Goal: Transaction & Acquisition: Purchase product/service

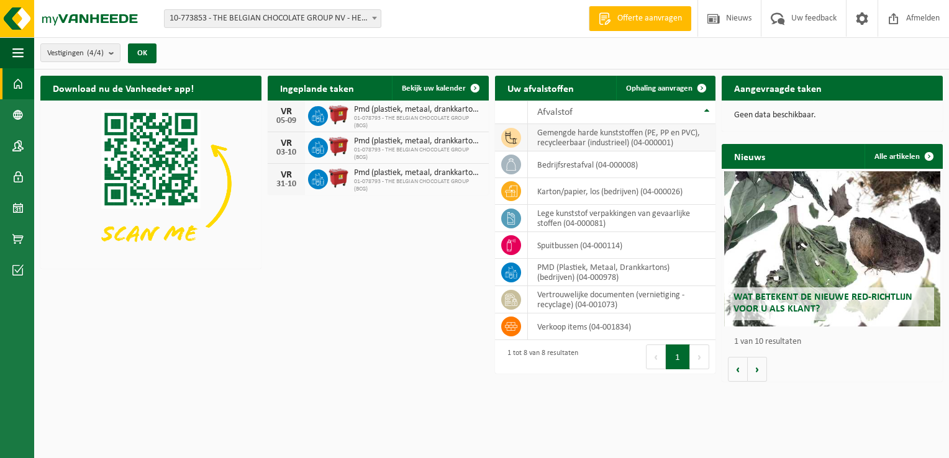
click at [512, 138] on icon at bounding box center [511, 138] width 12 height 12
click at [695, 79] on span at bounding box center [701, 88] width 25 height 25
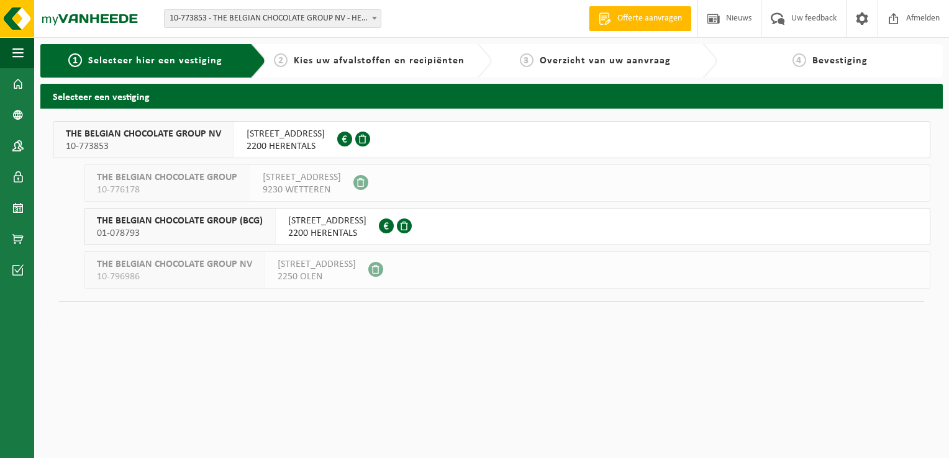
click at [341, 62] on span "Kies uw afvalstoffen en recipiënten" at bounding box center [379, 61] width 171 height 10
click at [343, 60] on span "Kies uw afvalstoffen en recipiënten" at bounding box center [379, 61] width 171 height 10
click at [150, 142] on span "10-773853" at bounding box center [143, 146] width 155 height 12
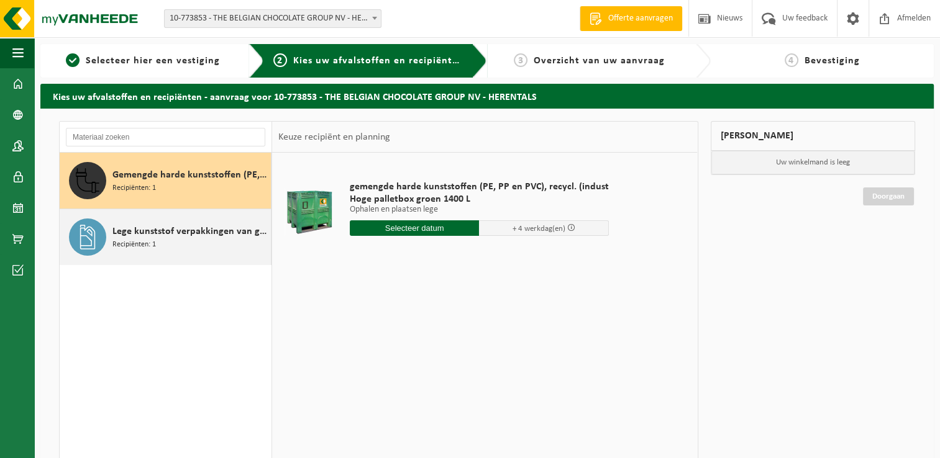
click at [168, 232] on span "Lege kunststof verpakkingen van gevaarlijke stoffen" at bounding box center [189, 231] width 155 height 15
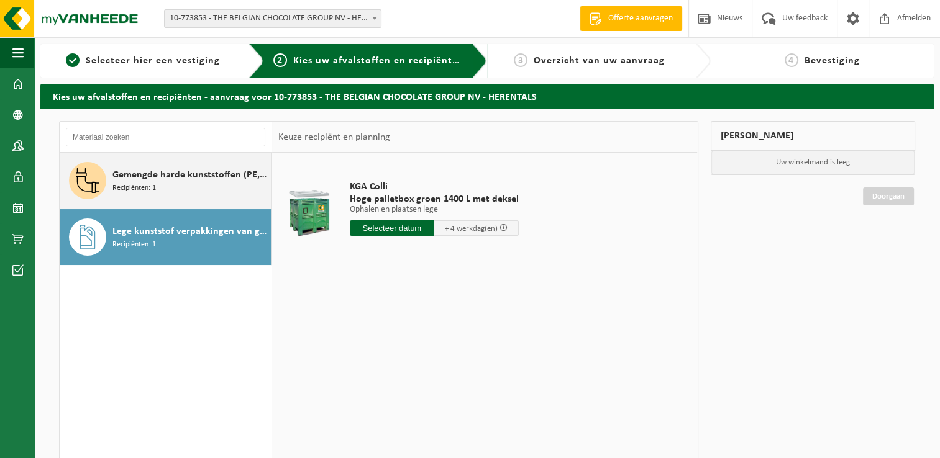
click at [179, 173] on span "Gemengde harde kunststoffen (PE, PP en PVC), recycleerbaar (industrieel)" at bounding box center [189, 175] width 155 height 15
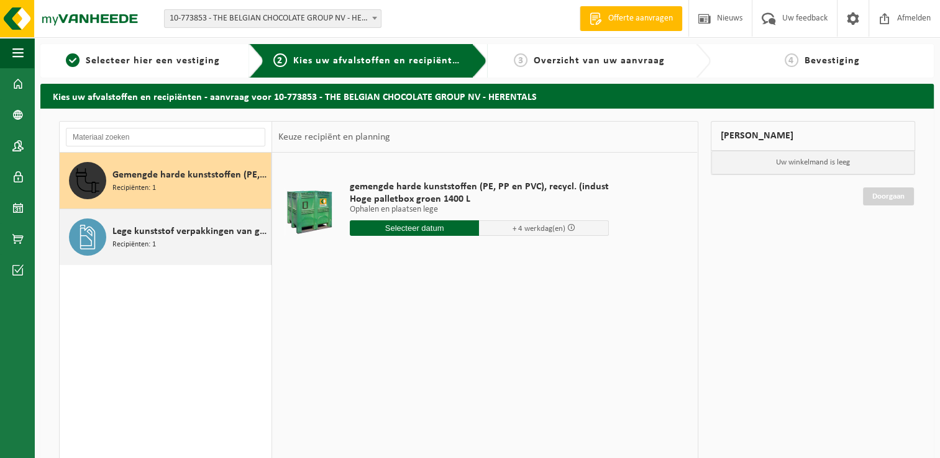
click at [174, 230] on span "Lege kunststof verpakkingen van gevaarlijke stoffen" at bounding box center [189, 231] width 155 height 15
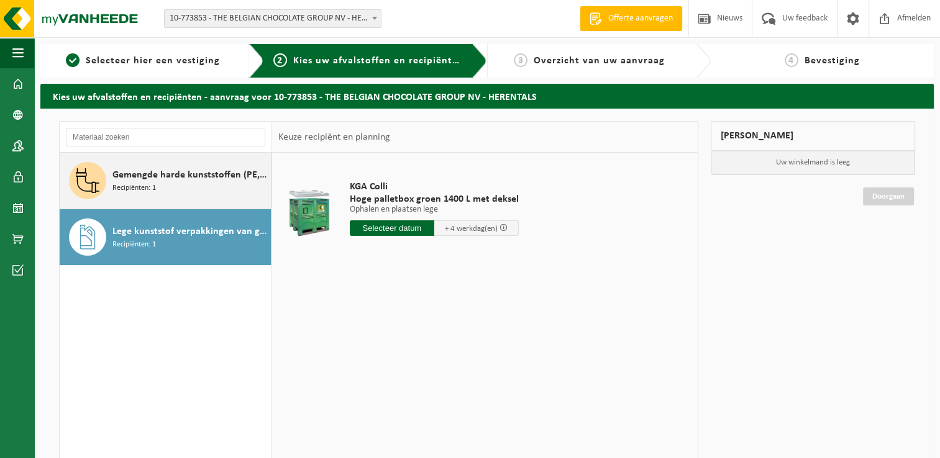
click at [171, 181] on span "Gemengde harde kunststoffen (PE, PP en PVC), recycleerbaar (industrieel)" at bounding box center [189, 175] width 155 height 15
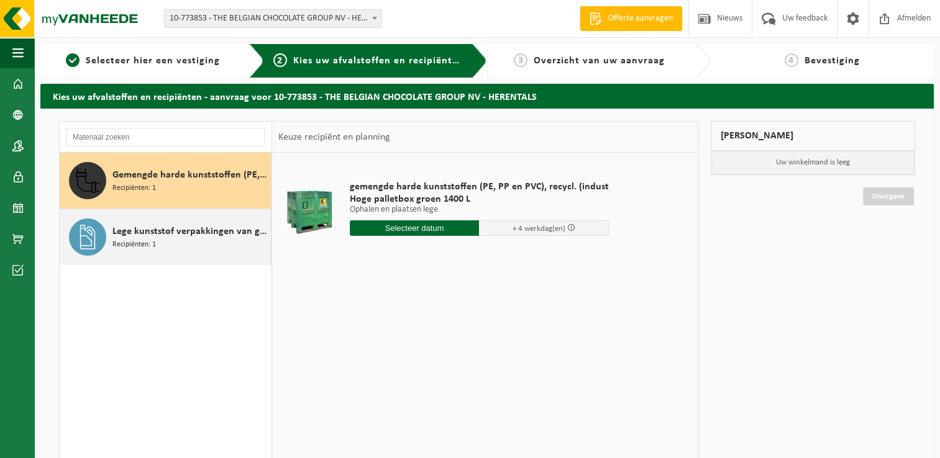
click at [171, 230] on span "Lege kunststof verpakkingen van gevaarlijke stoffen" at bounding box center [189, 231] width 155 height 15
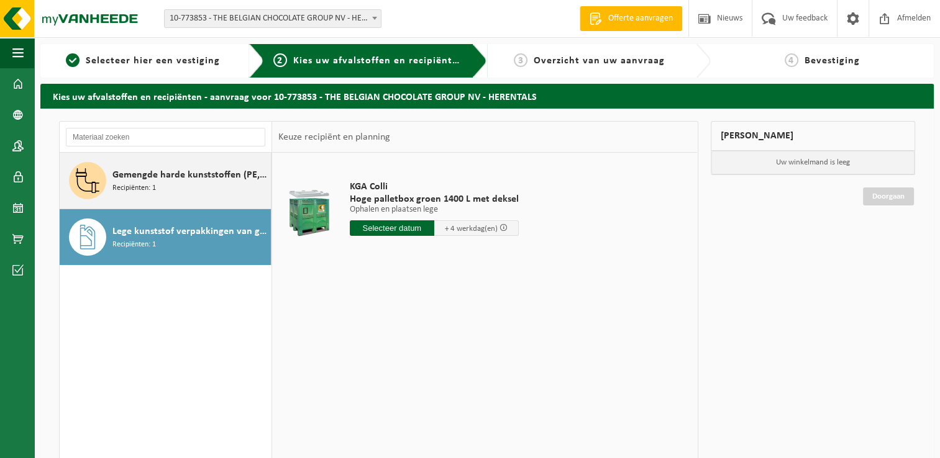
click at [173, 175] on span "Gemengde harde kunststoffen (PE, PP en PVC), recycleerbaar (industrieel)" at bounding box center [189, 175] width 155 height 15
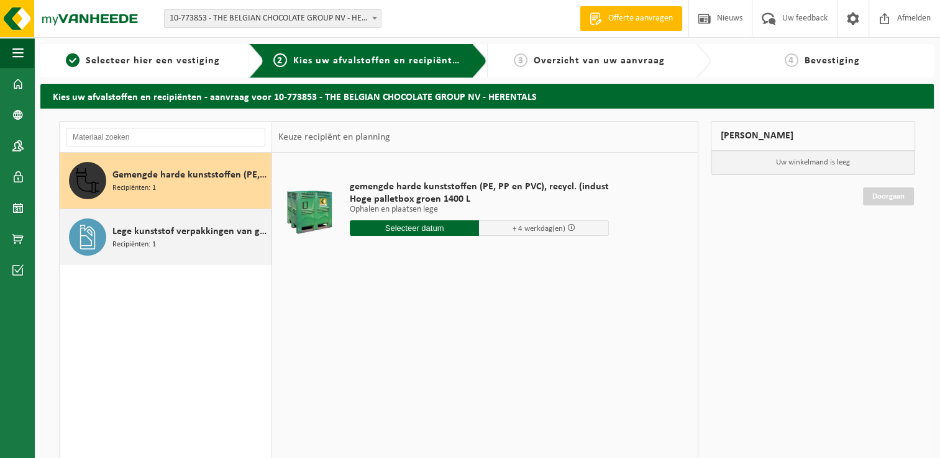
click at [142, 239] on span "Recipiënten: 1" at bounding box center [133, 245] width 43 height 12
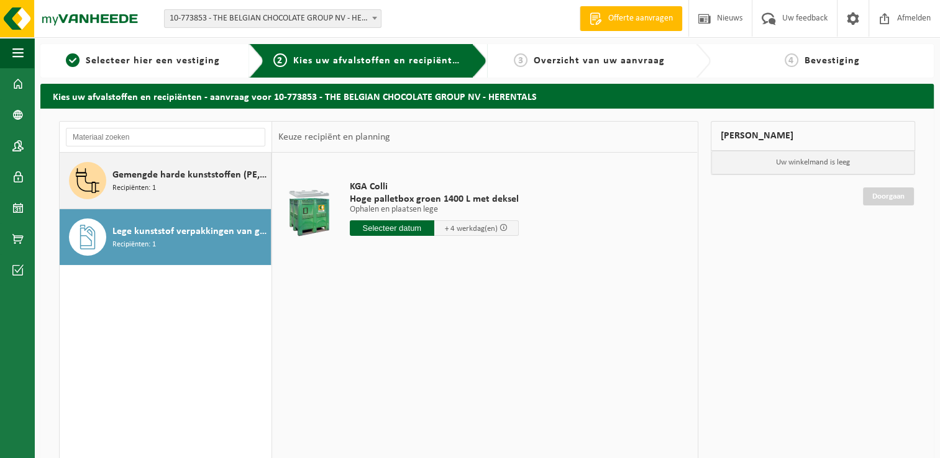
click at [119, 187] on span "Recipiënten: 1" at bounding box center [133, 189] width 43 height 12
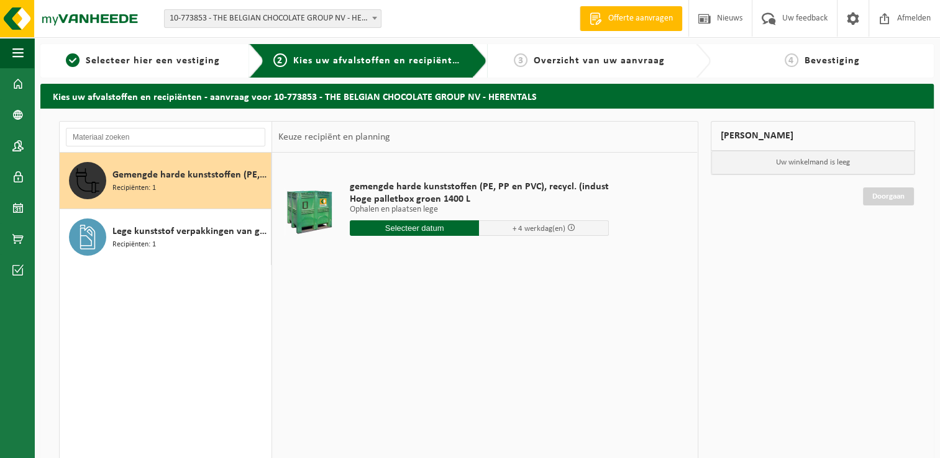
click at [420, 226] on input "text" at bounding box center [415, 228] width 130 height 16
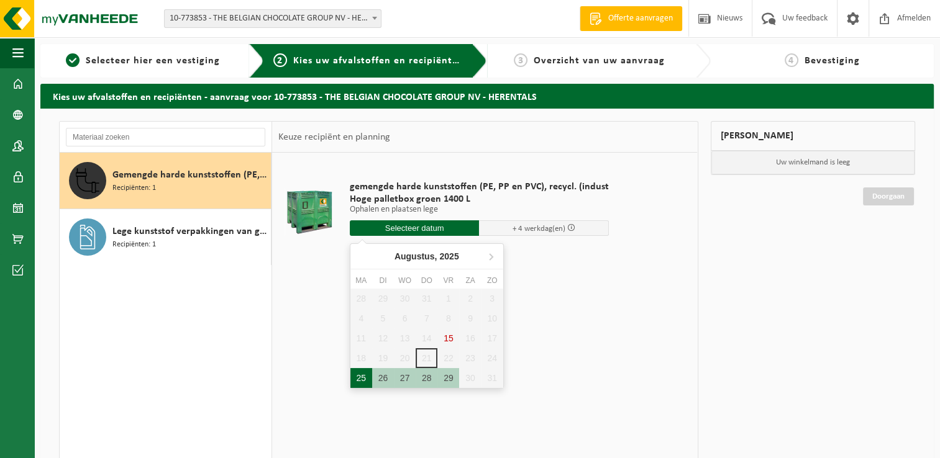
click at [363, 381] on div "25" at bounding box center [361, 378] width 22 height 20
type input "Van 2025-08-25"
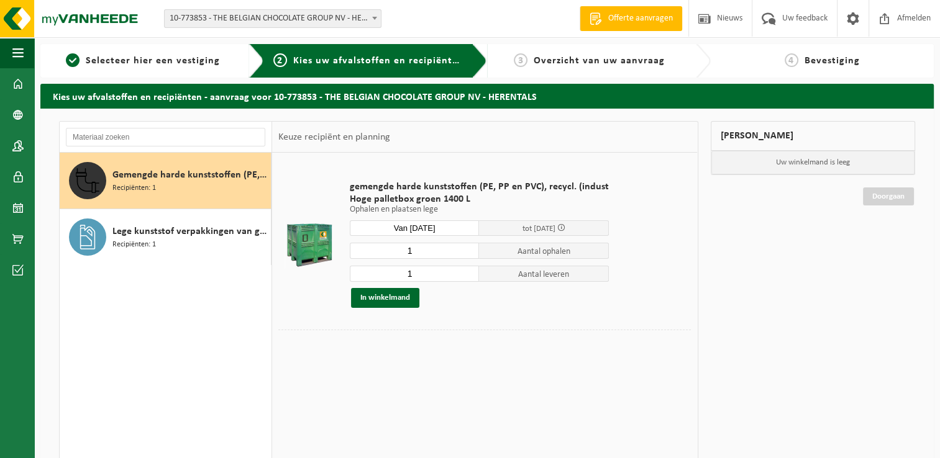
click at [417, 272] on input "1" at bounding box center [415, 274] width 130 height 16
type input "2"
click at [466, 270] on input "2" at bounding box center [415, 274] width 130 height 16
click at [401, 297] on button "In winkelmand" at bounding box center [385, 298] width 68 height 20
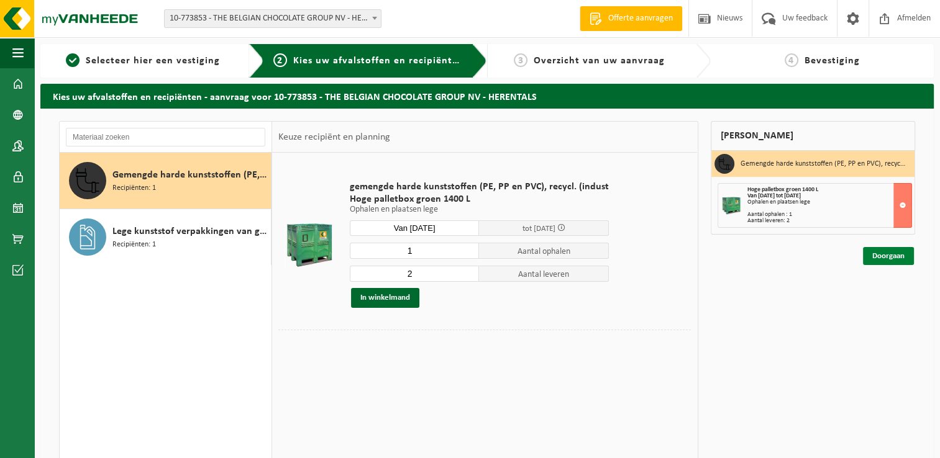
click at [889, 255] on link "Doorgaan" at bounding box center [888, 256] width 51 height 18
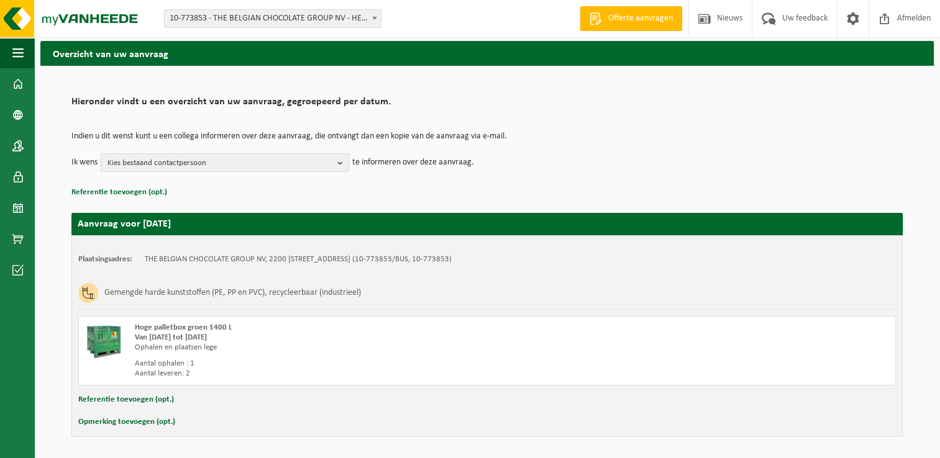
scroll to position [83, 0]
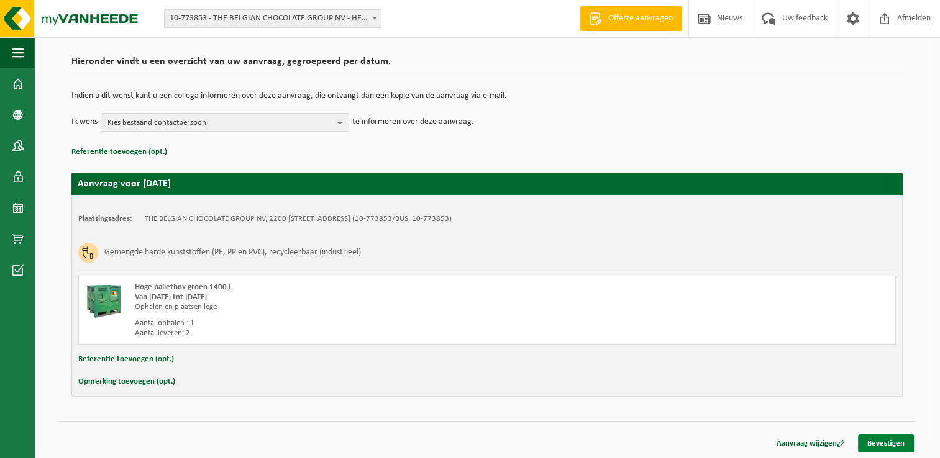
click at [895, 442] on link "Bevestigen" at bounding box center [886, 444] width 56 height 18
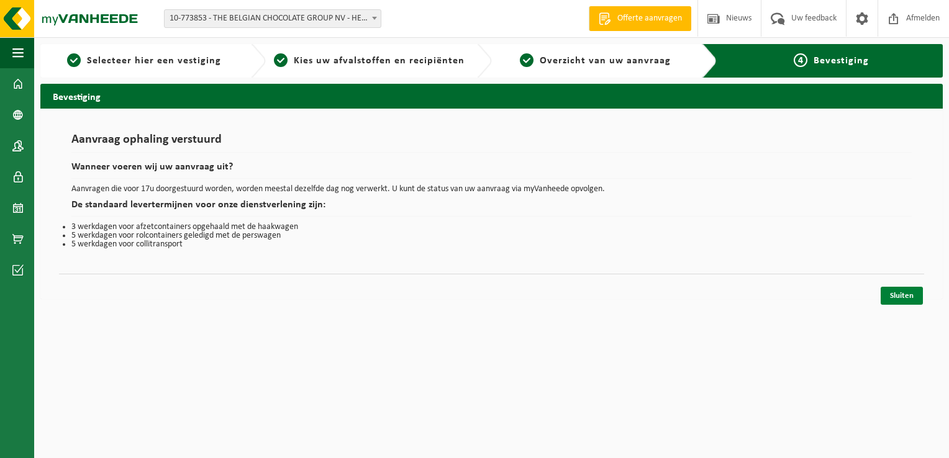
click at [914, 297] on link "Sluiten" at bounding box center [902, 296] width 42 height 18
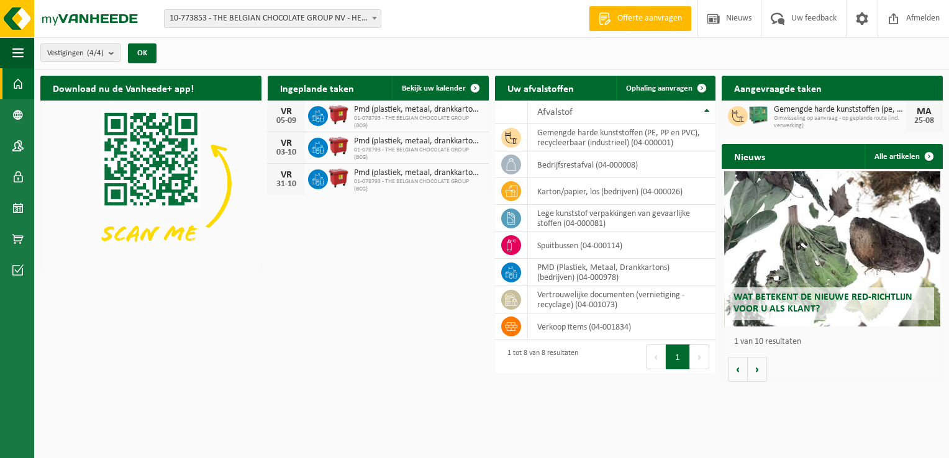
click at [14, 82] on span at bounding box center [17, 83] width 11 height 31
click at [12, 112] on link "Bedrijfsgegevens" at bounding box center [17, 114] width 34 height 31
click at [21, 118] on span at bounding box center [17, 114] width 11 height 31
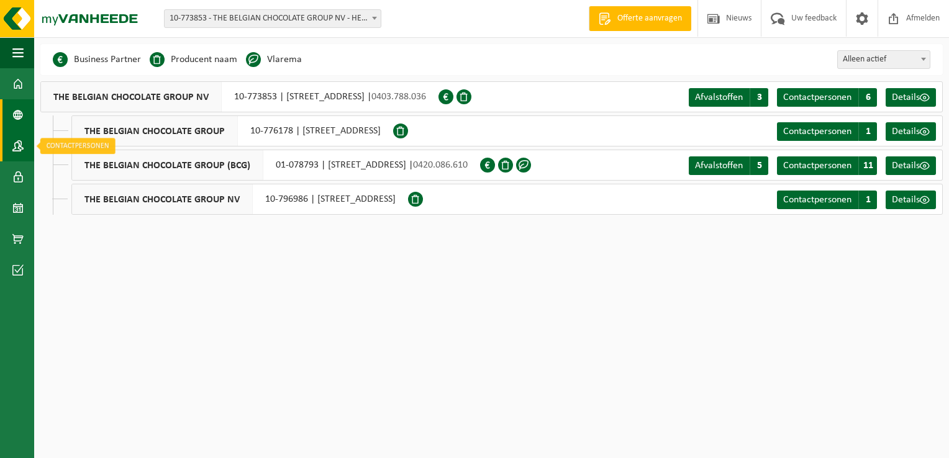
click at [17, 148] on span at bounding box center [17, 145] width 11 height 31
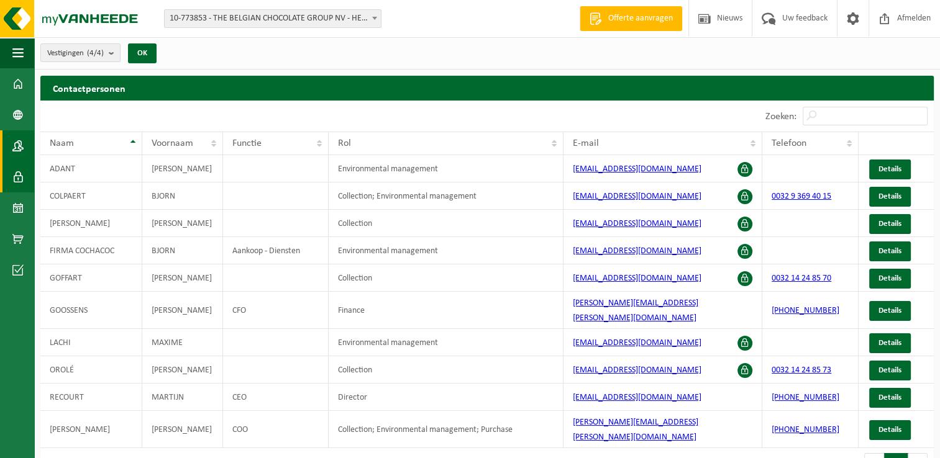
click at [22, 173] on span at bounding box center [17, 176] width 11 height 31
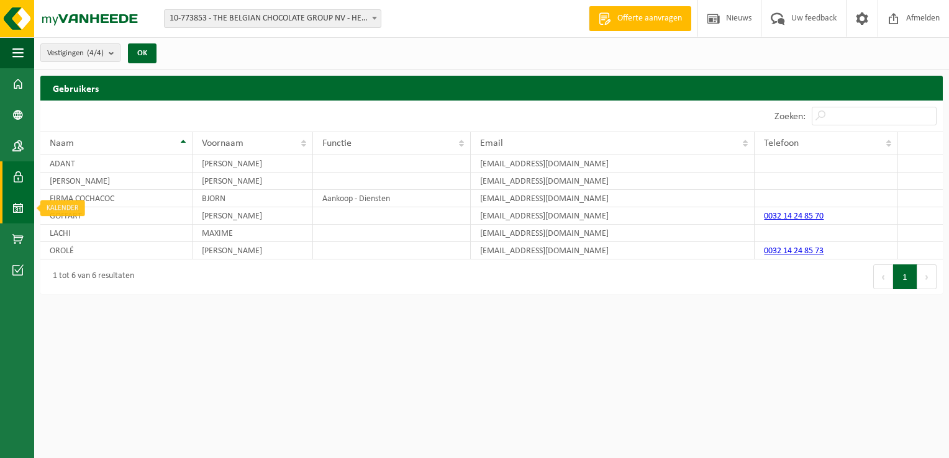
click at [12, 209] on span at bounding box center [17, 208] width 11 height 31
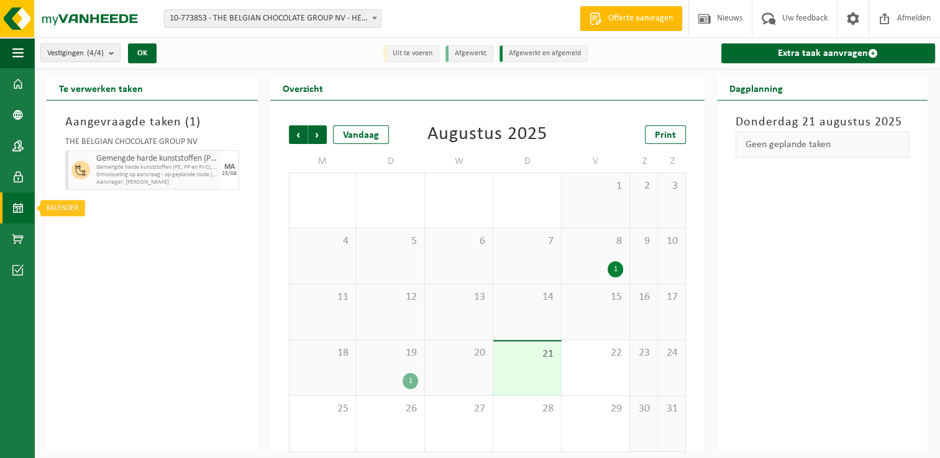
click at [17, 209] on span at bounding box center [17, 208] width 11 height 31
click at [18, 239] on span at bounding box center [17, 239] width 11 height 31
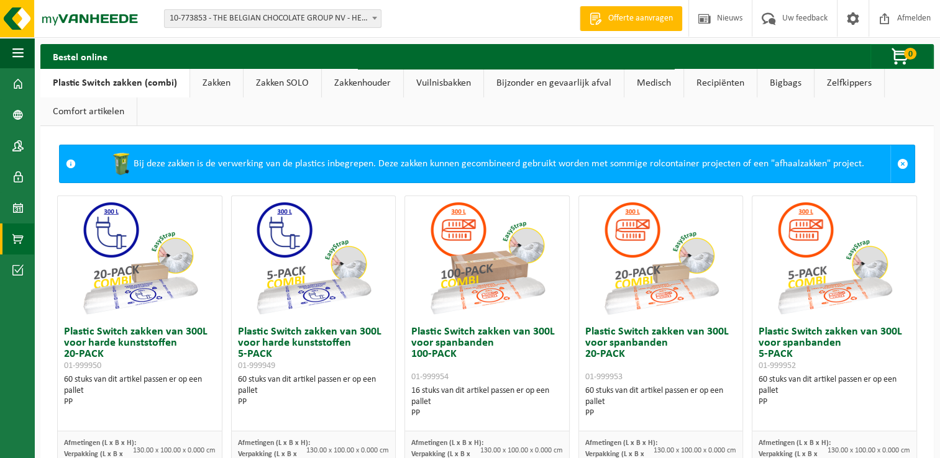
click at [358, 83] on link "Zakkenhouder" at bounding box center [362, 83] width 81 height 29
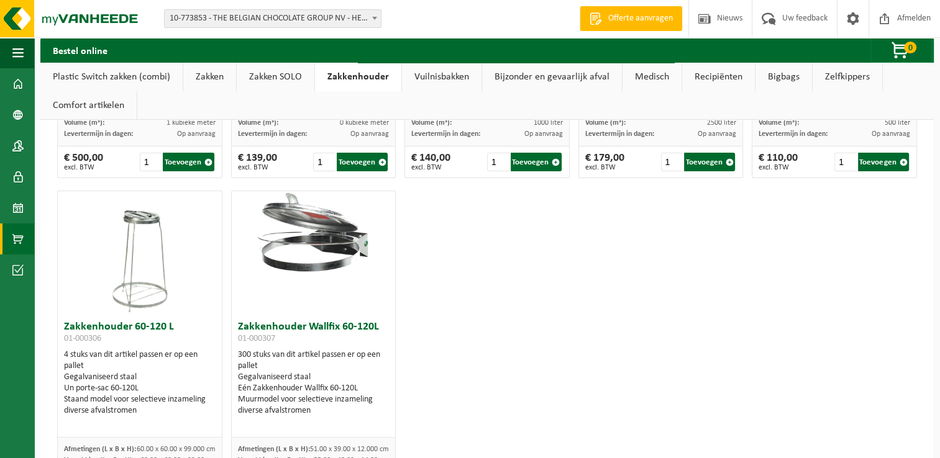
scroll to position [62, 0]
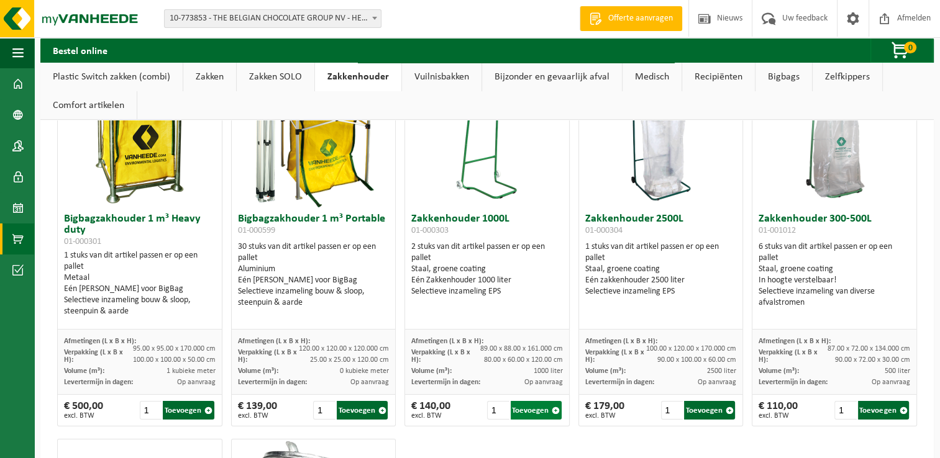
click at [527, 416] on button "Toevoegen" at bounding box center [536, 410] width 51 height 19
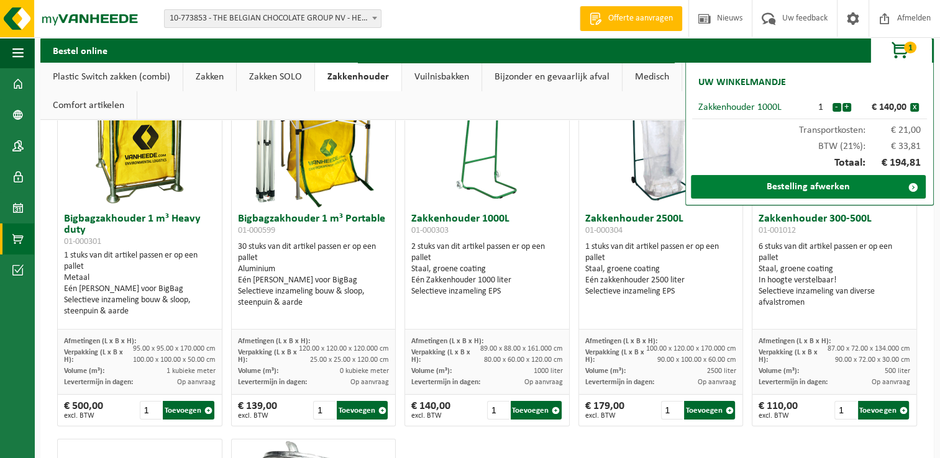
click at [842, 188] on link "Bestelling afwerken" at bounding box center [808, 187] width 235 height 24
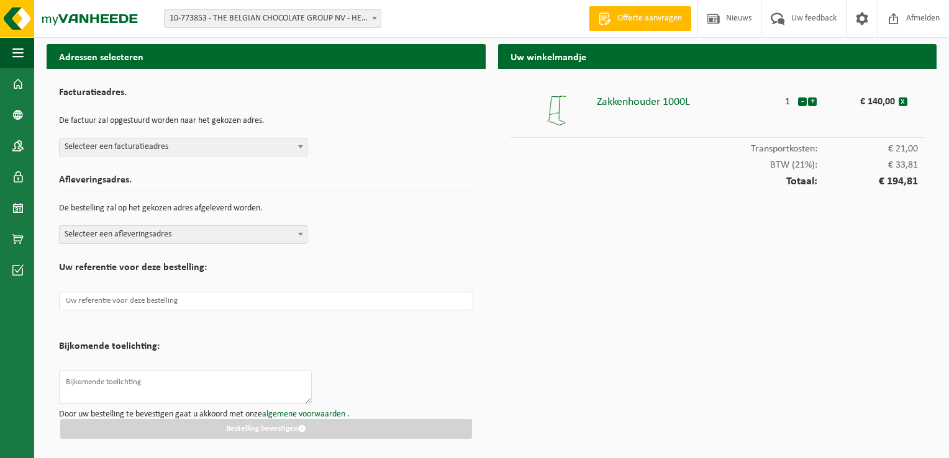
click at [298, 146] on b at bounding box center [300, 146] width 5 height 3
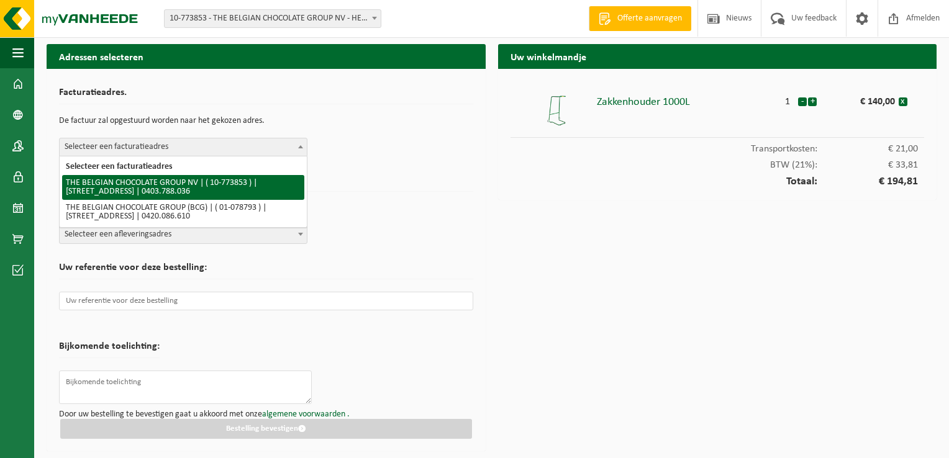
select select "93549"
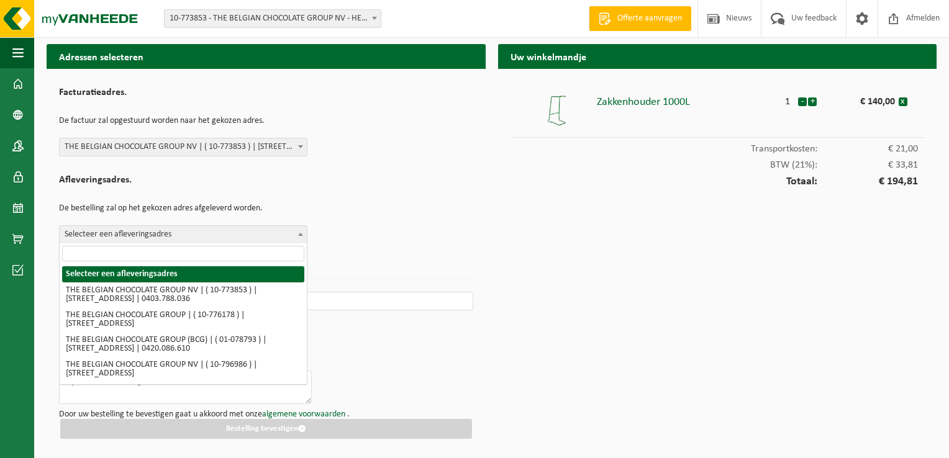
click at [306, 242] on span at bounding box center [300, 234] width 12 height 16
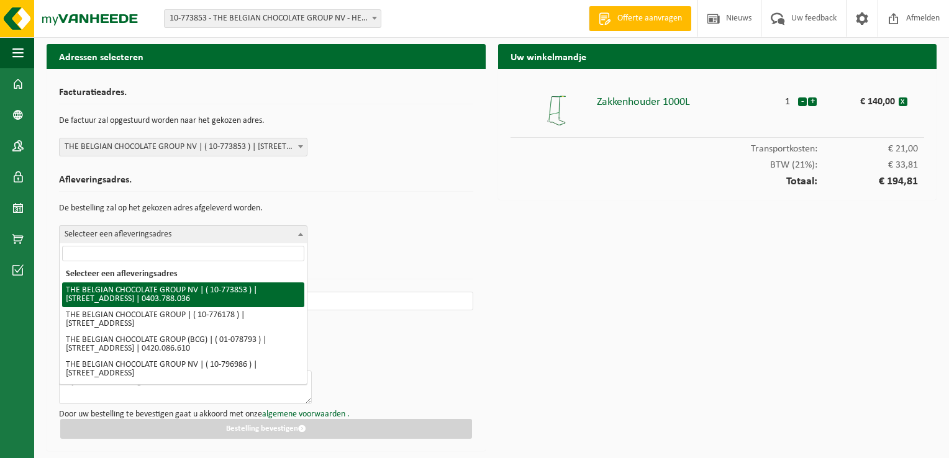
drag, startPoint x: 278, startPoint y: 290, endPoint x: 294, endPoint y: 255, distance: 38.3
select select "93549"
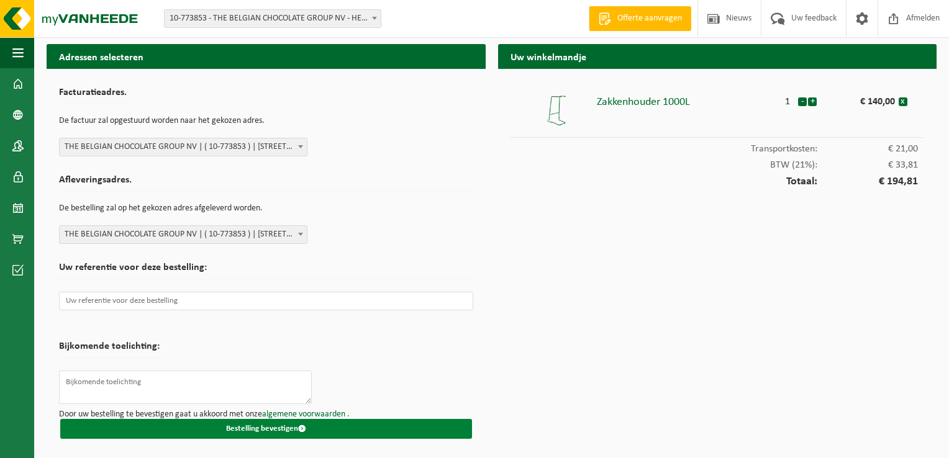
click at [319, 430] on button "Bestelling bevestigen" at bounding box center [266, 429] width 412 height 20
